Goal: Transaction & Acquisition: Purchase product/service

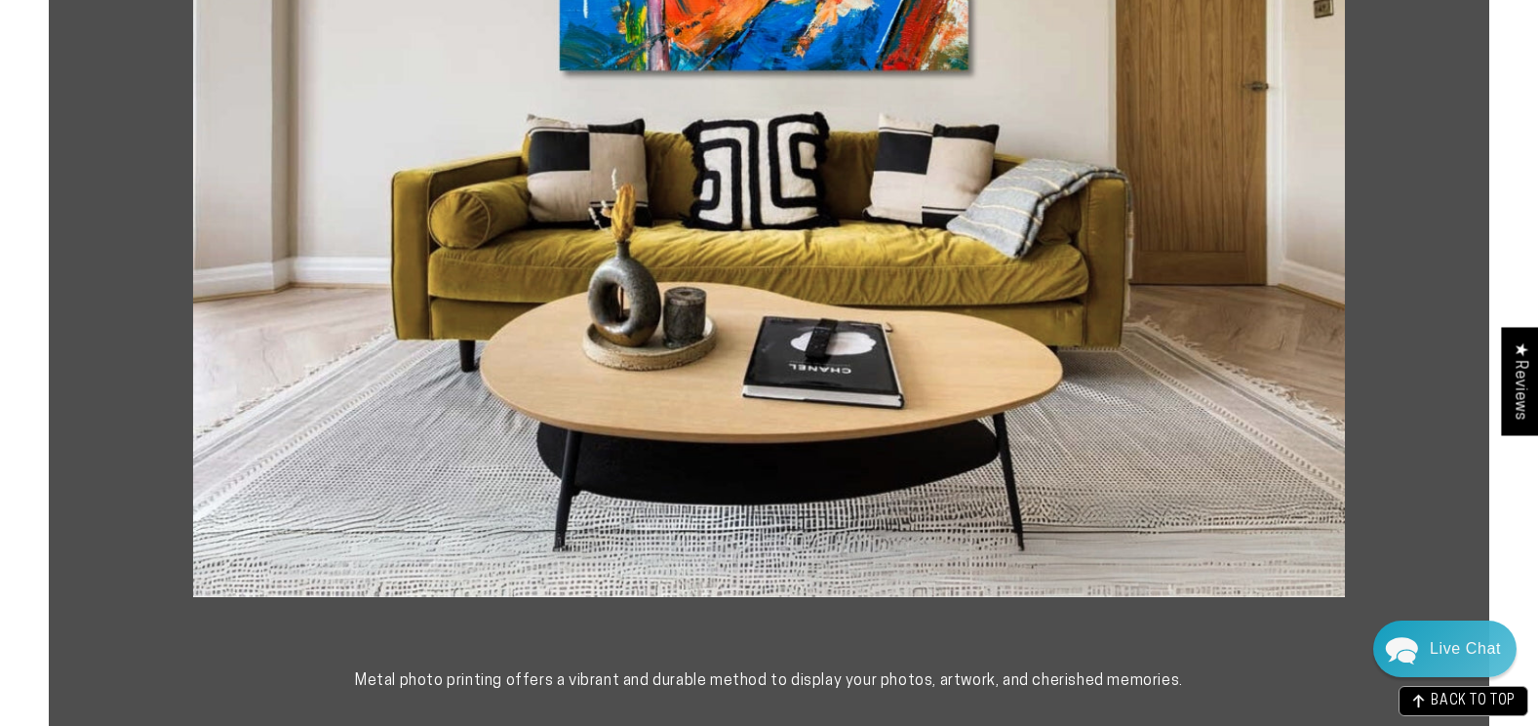
scroll to position [683, 0]
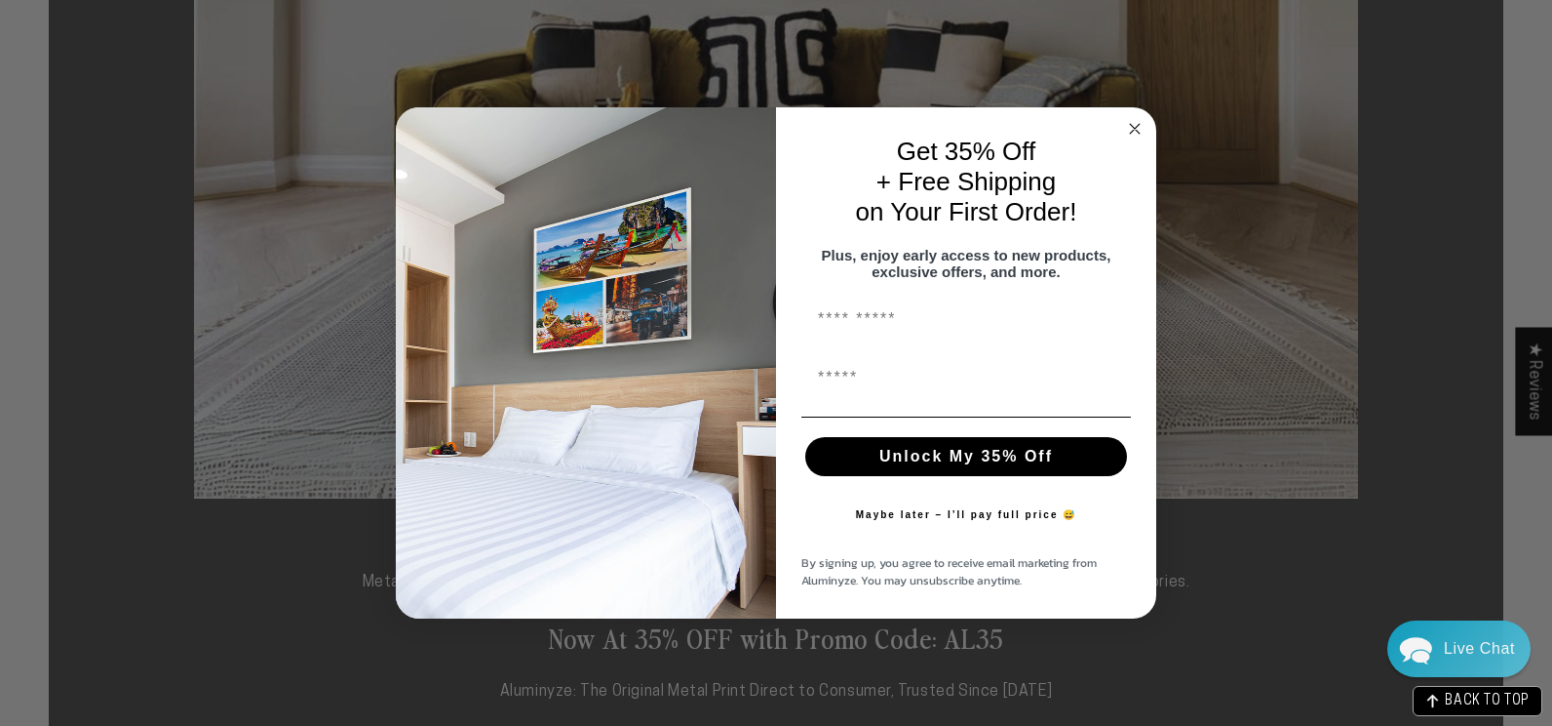
click at [1137, 118] on icon "Close dialog" at bounding box center [1134, 128] width 23 height 23
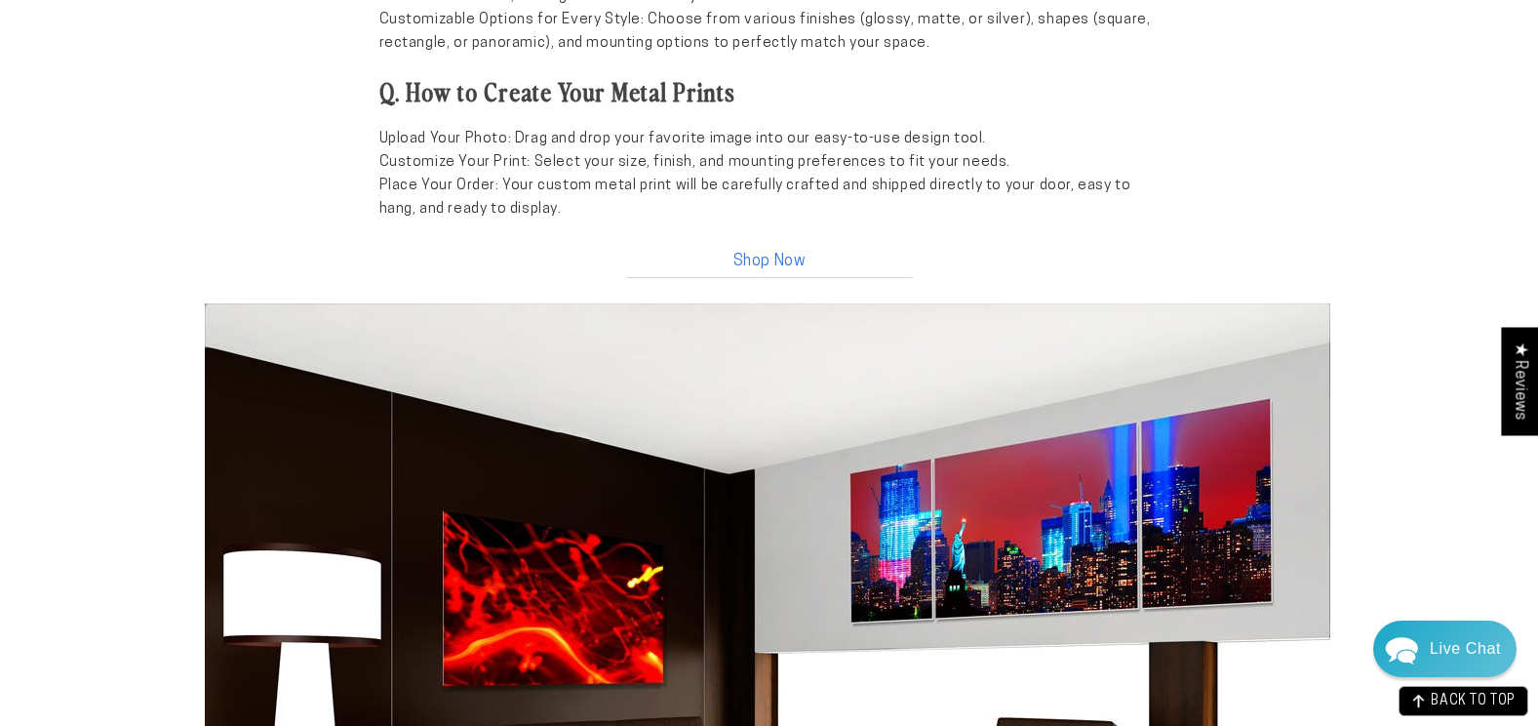
scroll to position [2048, 0]
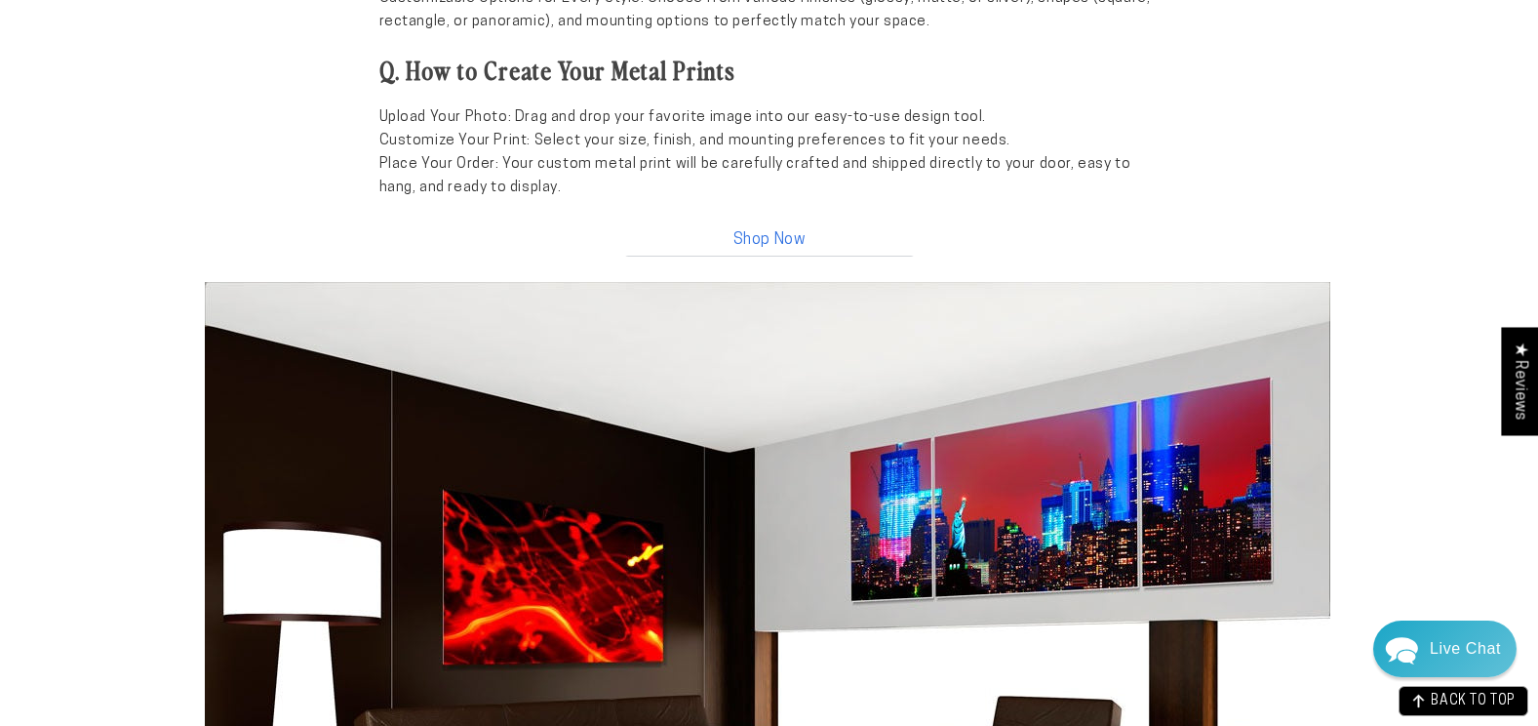
click at [764, 238] on link "Shop Now" at bounding box center [769, 236] width 293 height 42
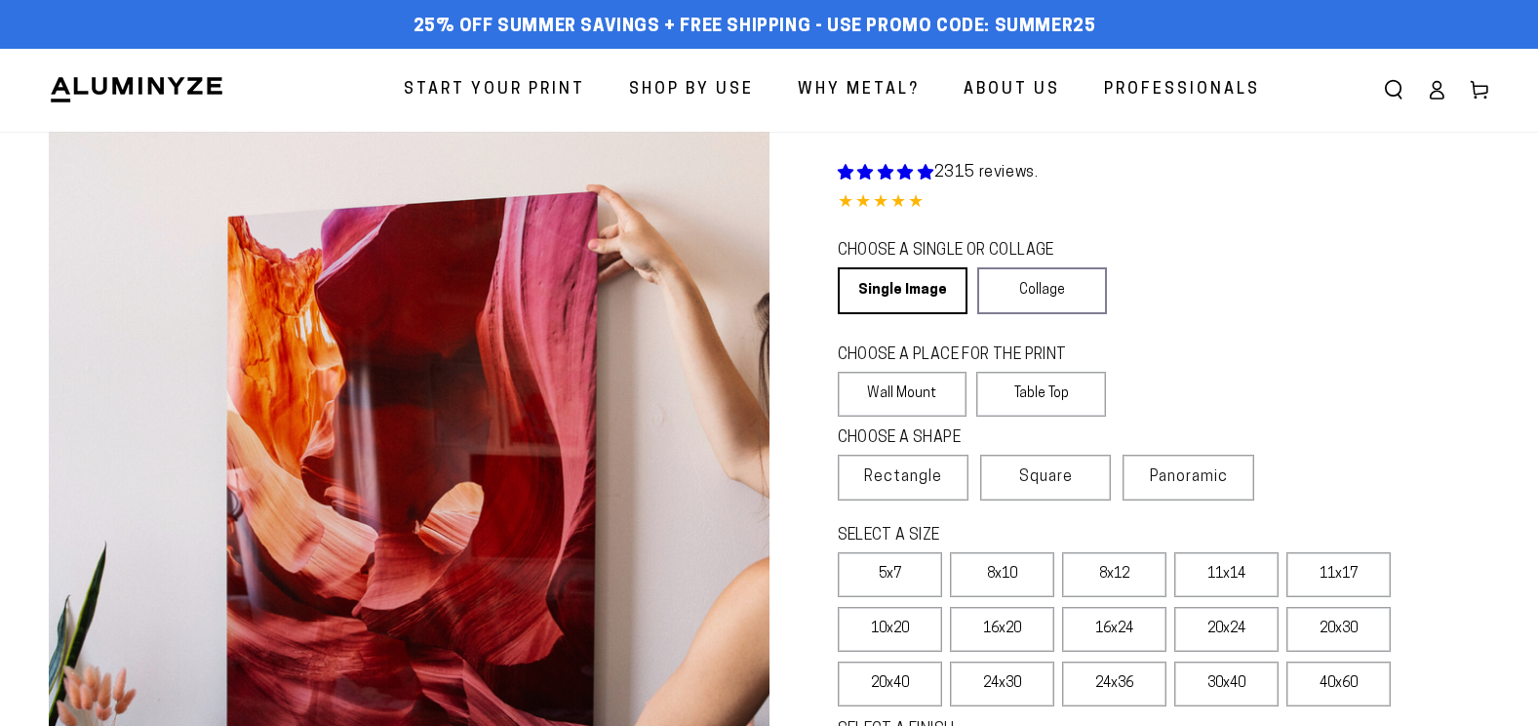
select select "**********"
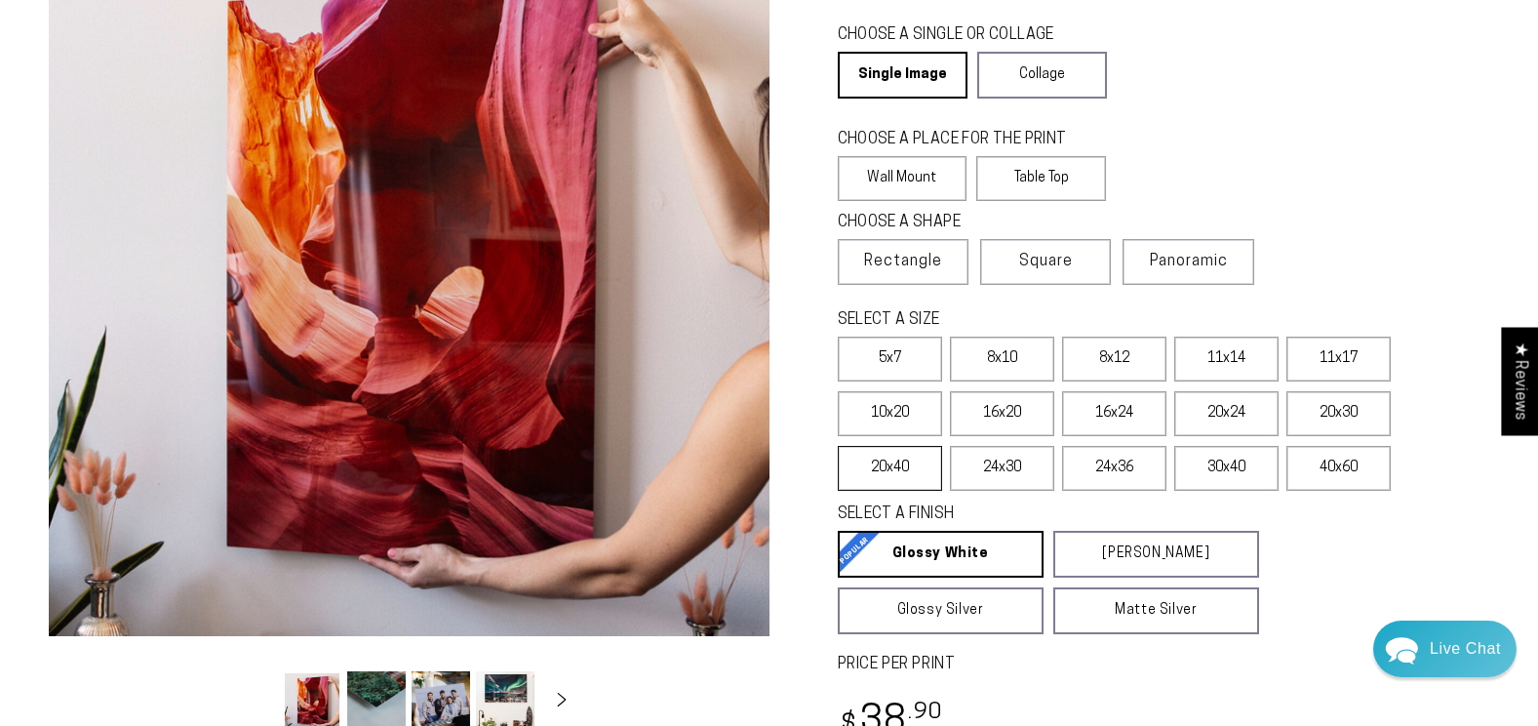
scroll to position [293, 0]
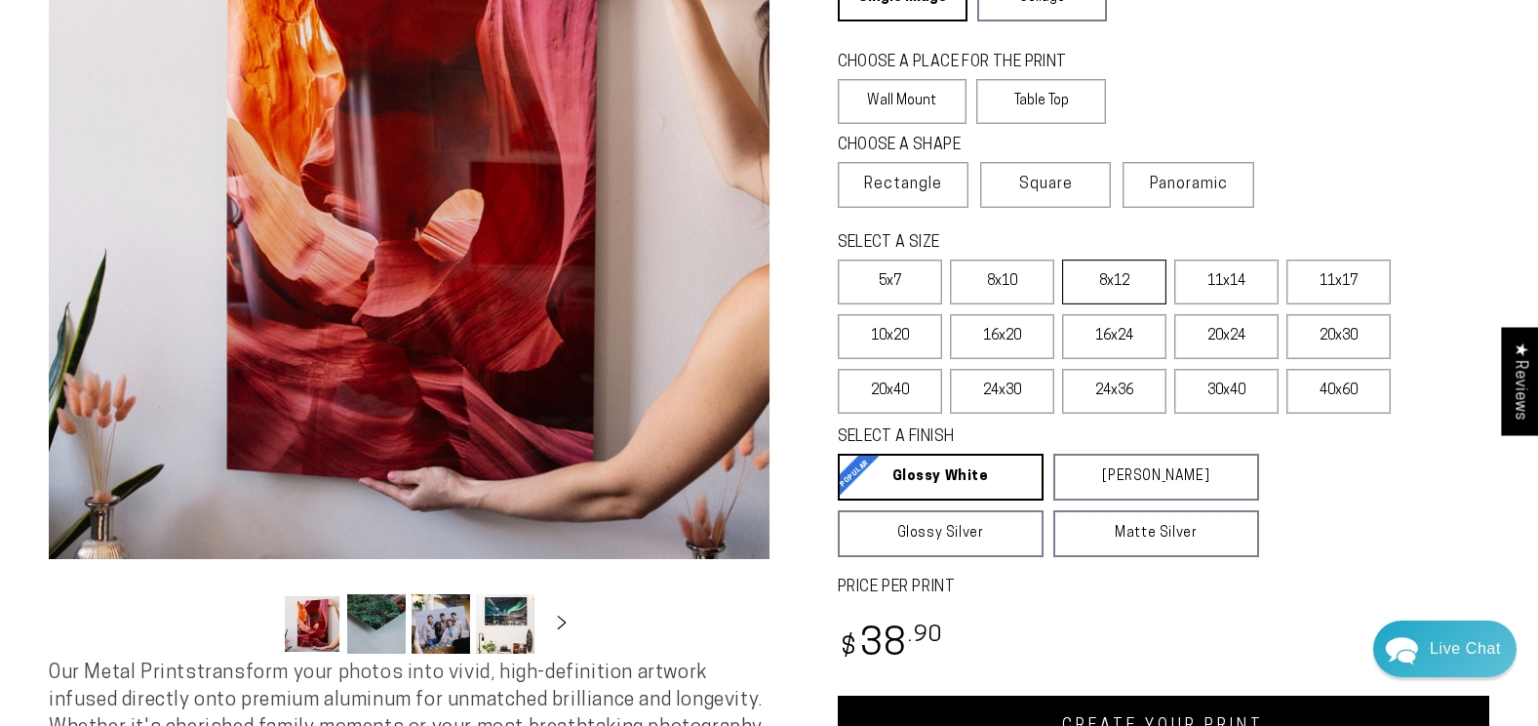
click at [1127, 277] on label "8x12" at bounding box center [1114, 281] width 104 height 45
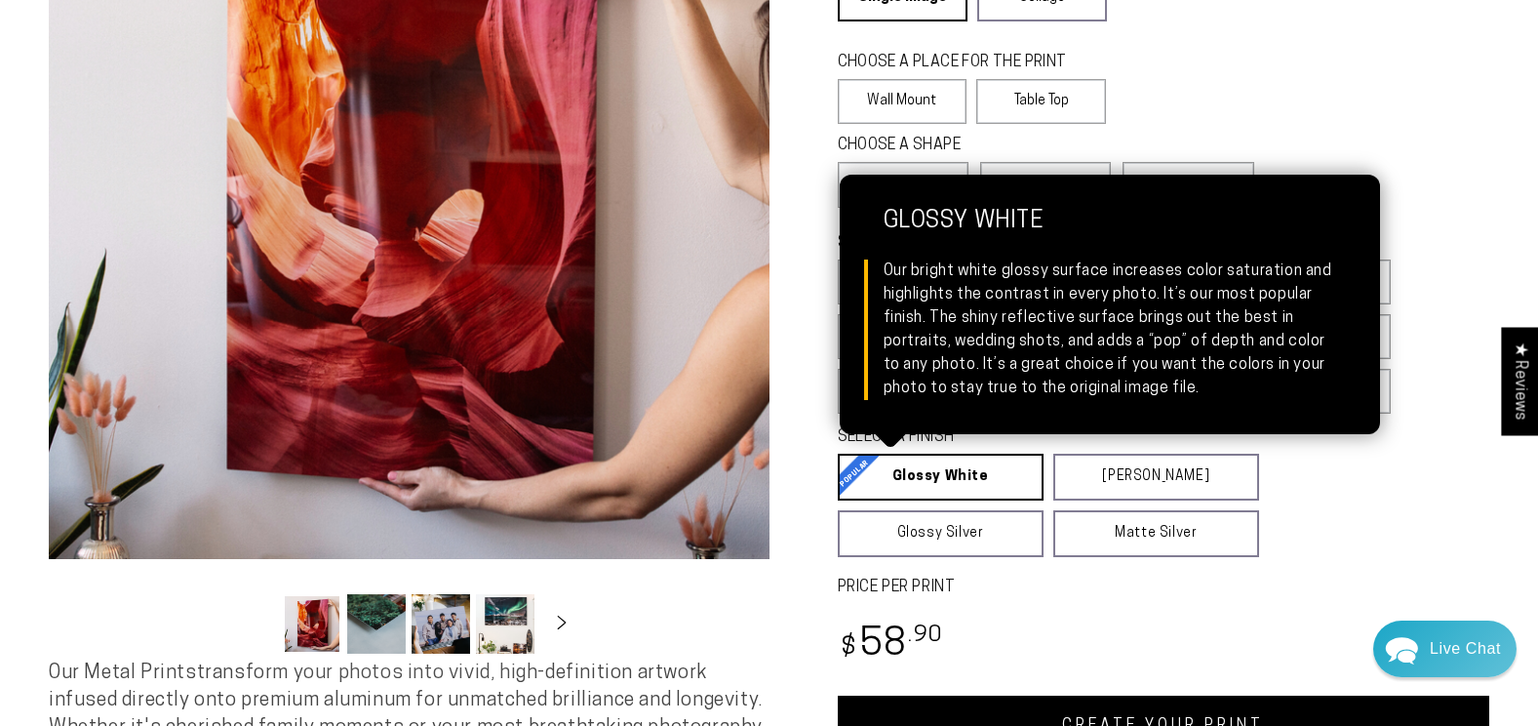
click at [950, 485] on link "Glossy White Glossy White Our bright white glossy surface increases color satur…" at bounding box center [941, 476] width 206 height 47
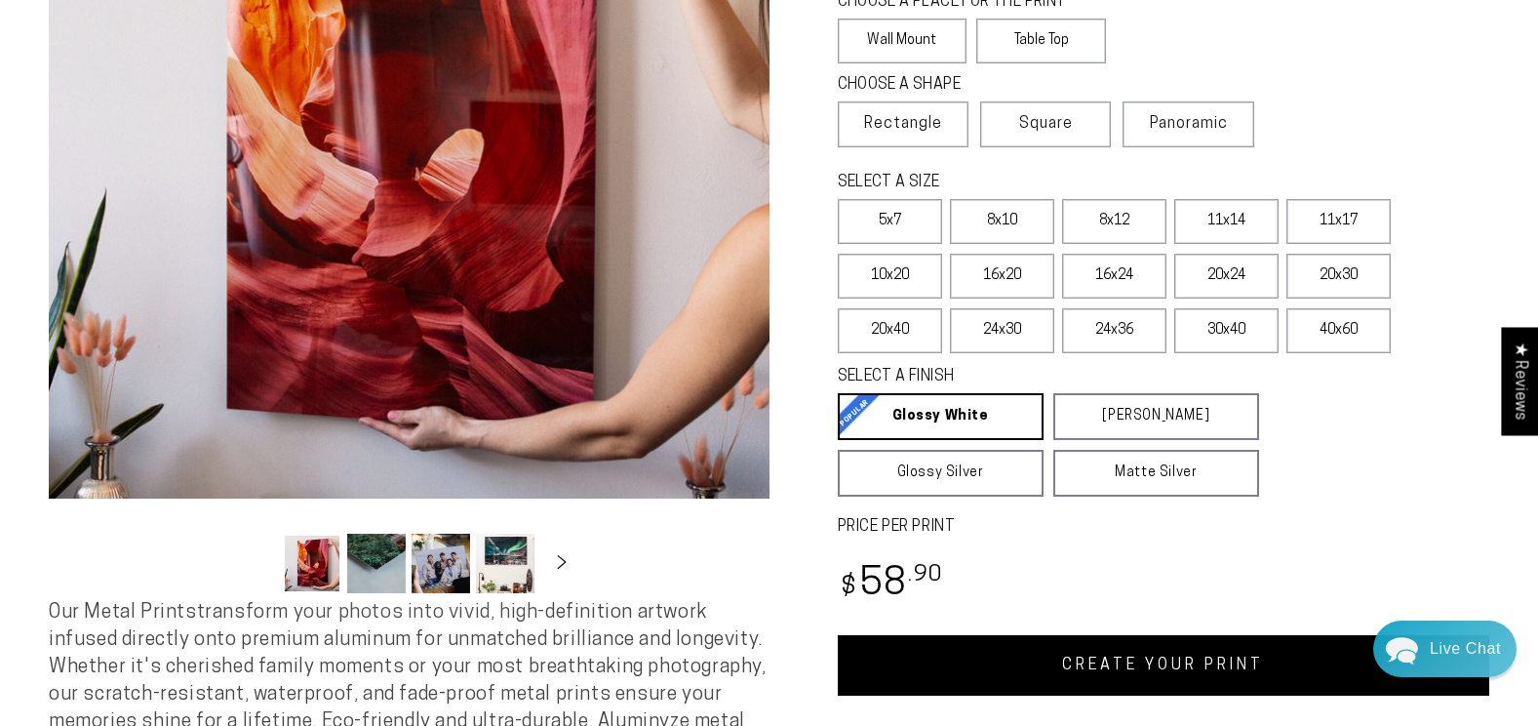
scroll to position [390, 0]
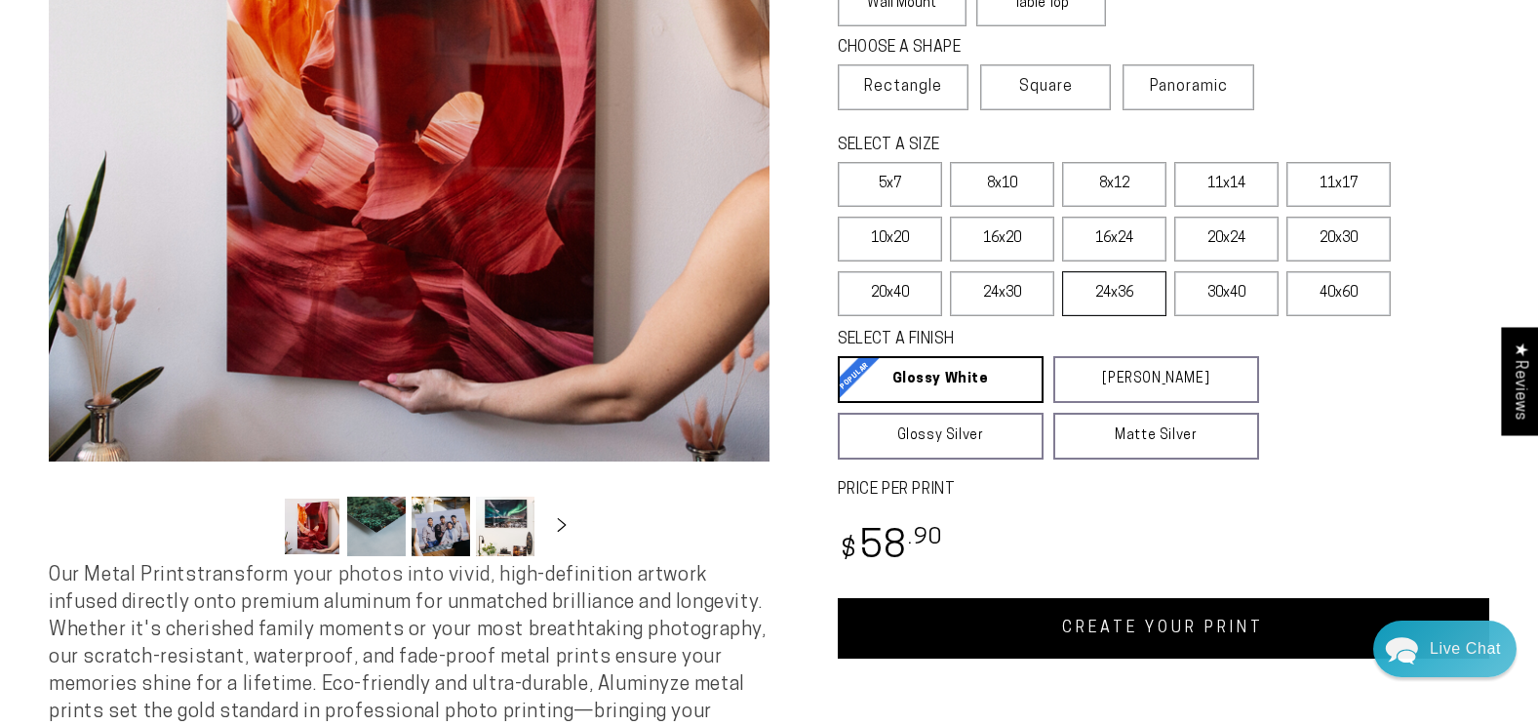
click at [1134, 309] on label "24x36" at bounding box center [1114, 293] width 104 height 45
